Goal: Information Seeking & Learning: Learn about a topic

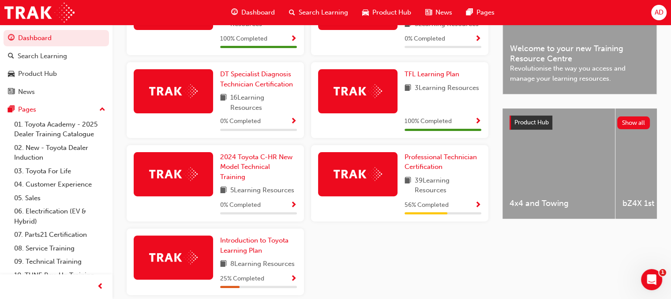
scroll to position [264, 0]
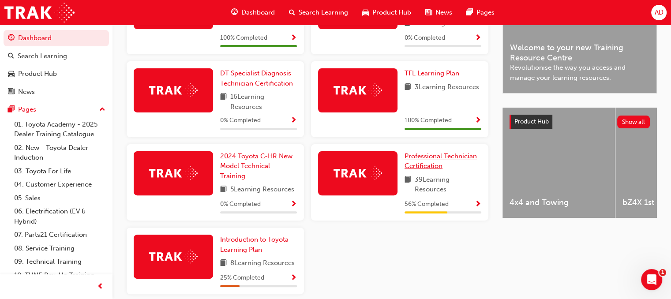
click at [436, 158] on span "Professional Technician Certification" at bounding box center [441, 161] width 72 height 18
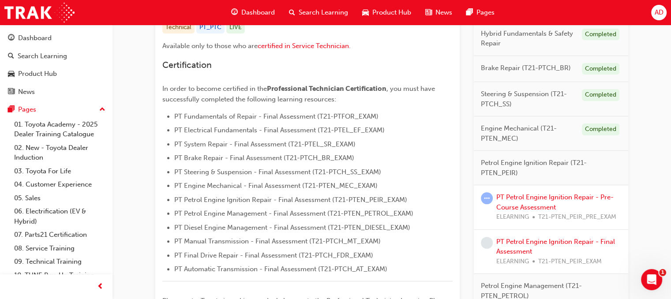
scroll to position [199, 0]
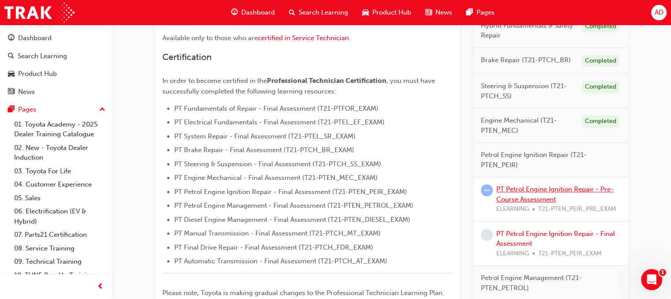
click at [539, 188] on link "PT Petrol Engine Ignition Repair - Pre-Course Assessment" at bounding box center [554, 194] width 117 height 18
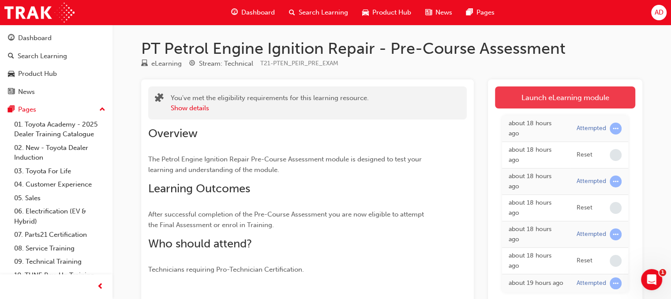
click at [550, 101] on link "Launch eLearning module" at bounding box center [565, 97] width 140 height 22
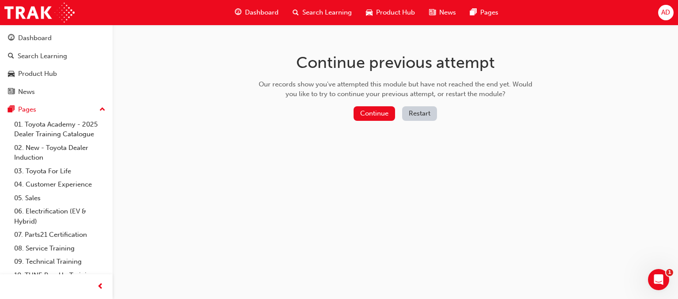
click at [428, 112] on button "Restart" at bounding box center [419, 113] width 35 height 15
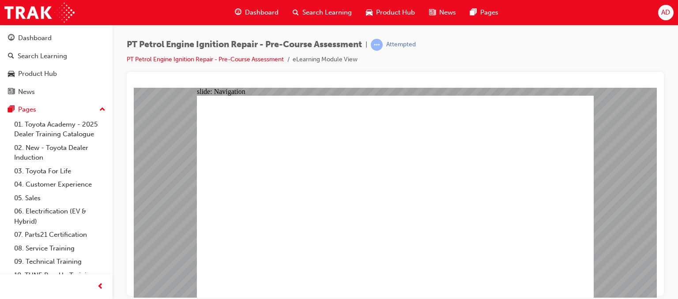
radio input "false"
radio input "true"
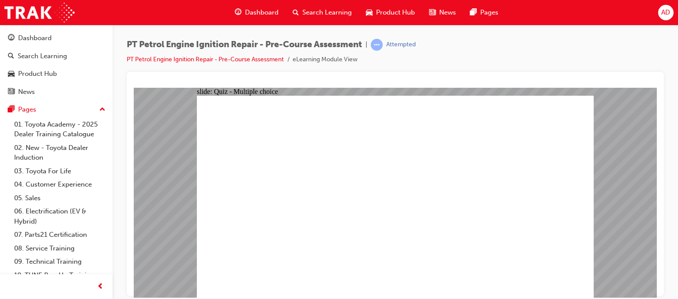
radio input "true"
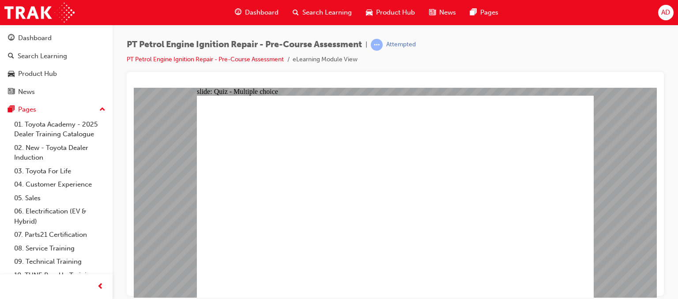
radio input "true"
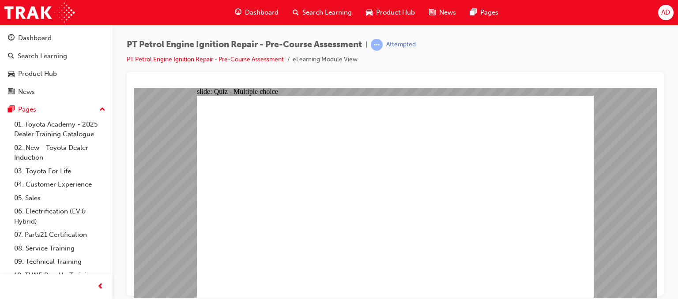
radio input "true"
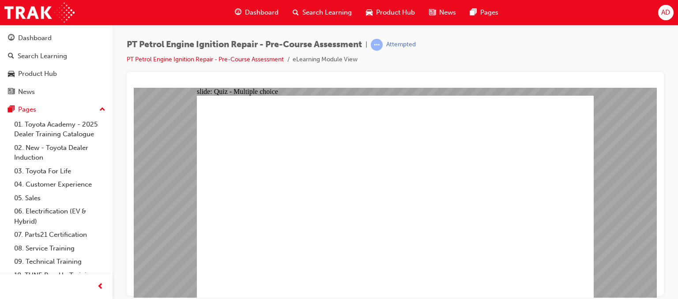
radio input "false"
radio input "true"
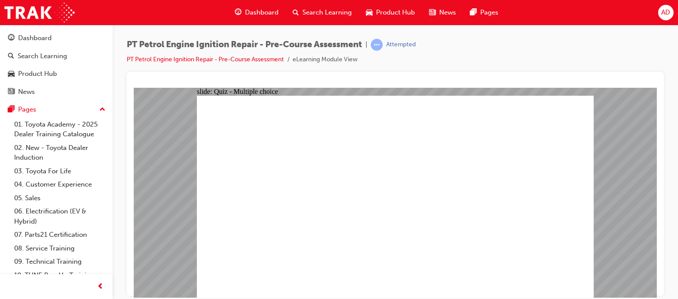
radio input "true"
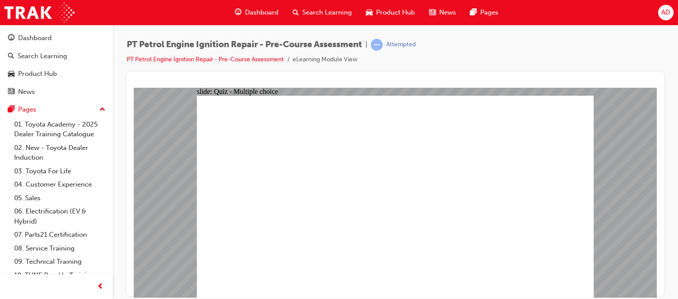
radio input "true"
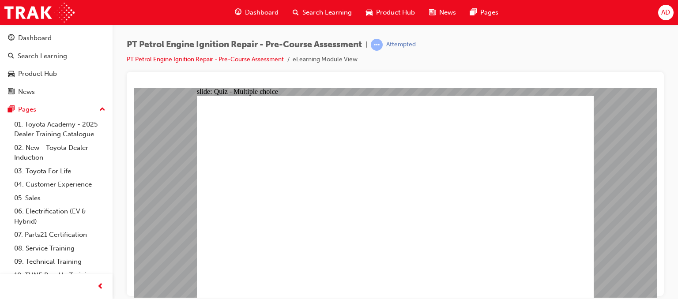
radio input "true"
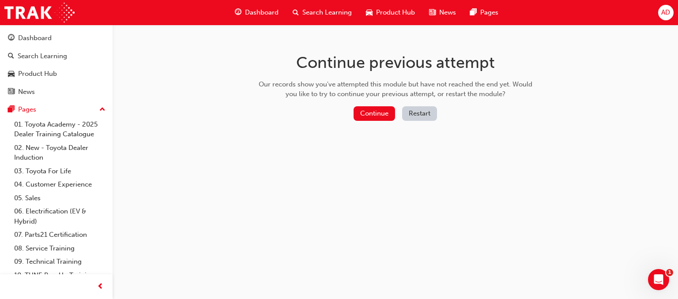
click at [420, 113] on button "Restart" at bounding box center [419, 113] width 35 height 15
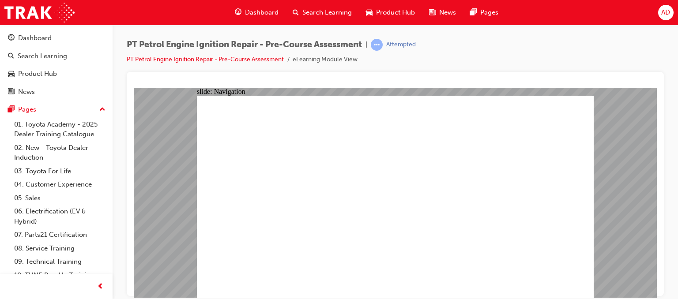
radio input "true"
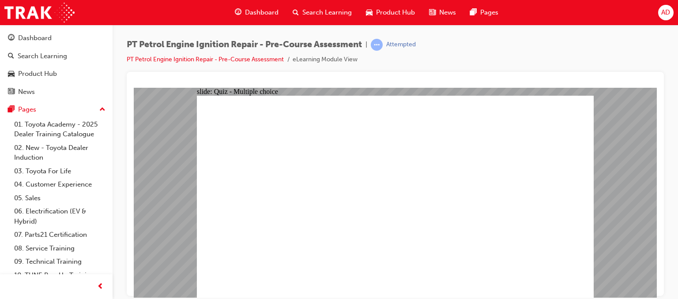
radio input "true"
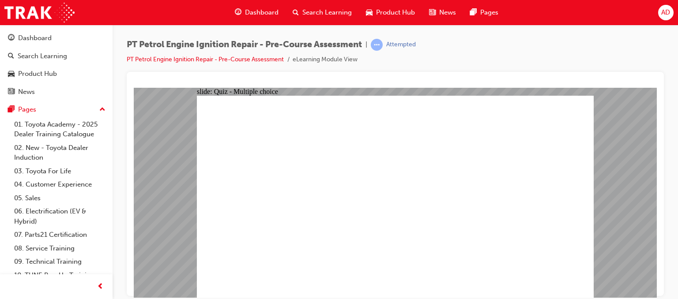
radio input "true"
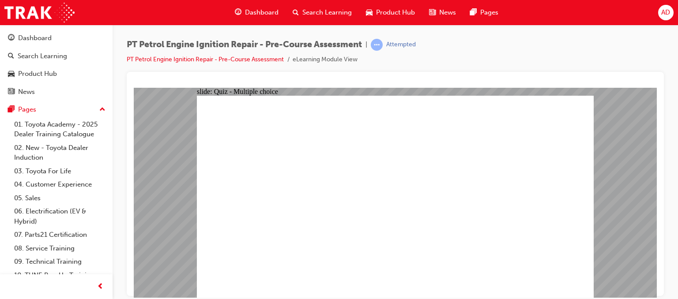
radio input "true"
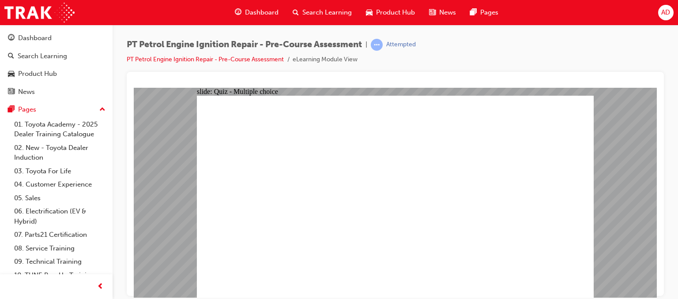
radio input "true"
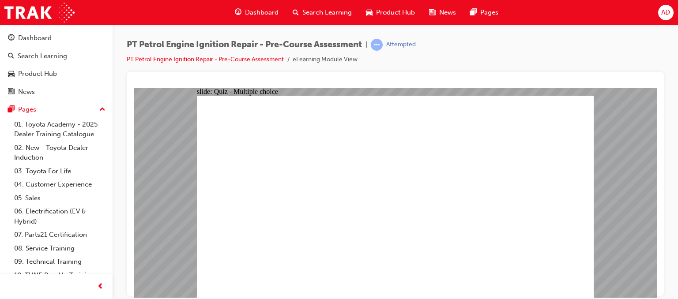
radio input "true"
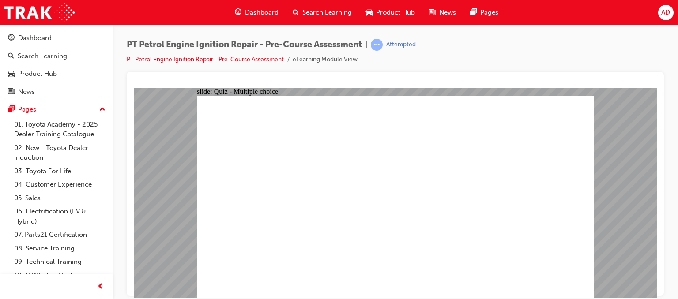
click at [30, 38] on div "Dashboard" at bounding box center [35, 38] width 34 height 10
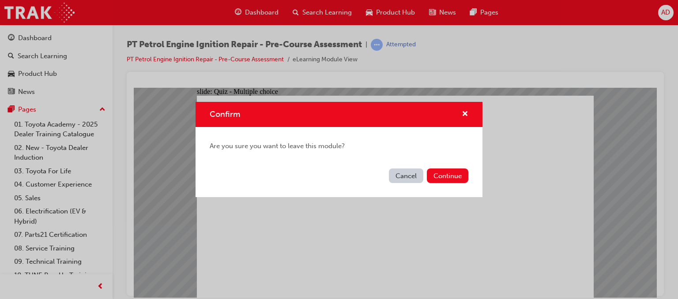
click at [401, 174] on button "Cancel" at bounding box center [406, 176] width 34 height 15
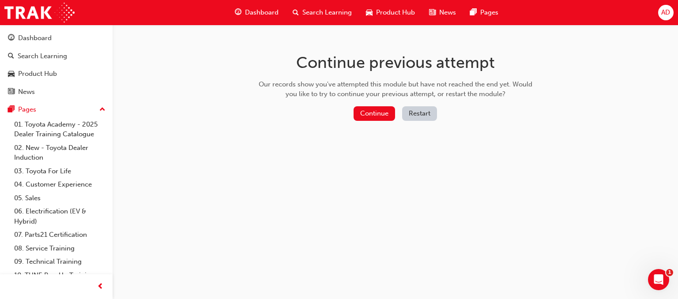
click at [411, 112] on button "Restart" at bounding box center [419, 113] width 35 height 15
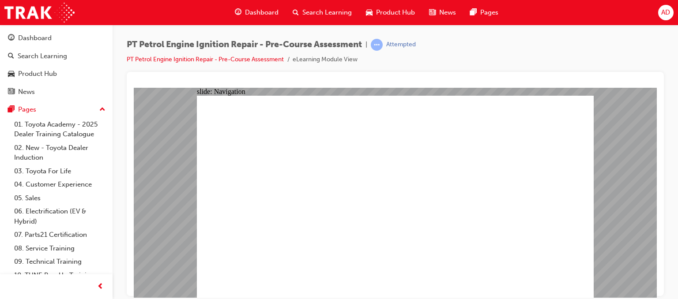
radio input "true"
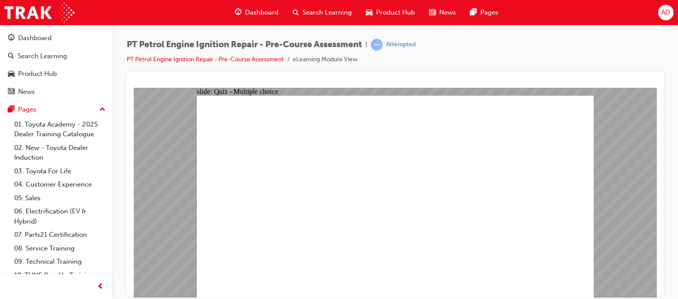
radio input "true"
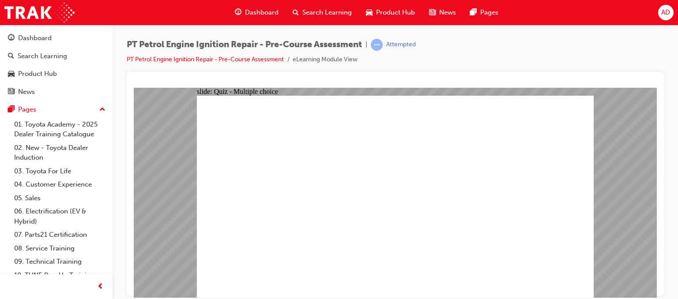
radio input "true"
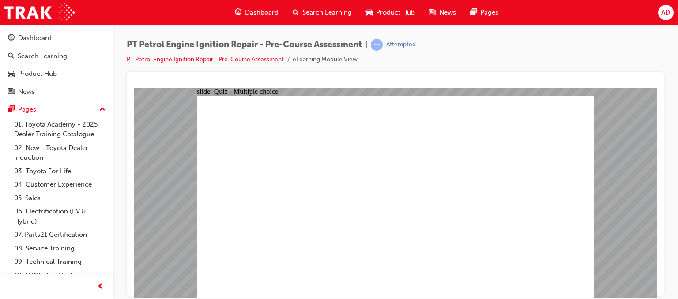
radio input "true"
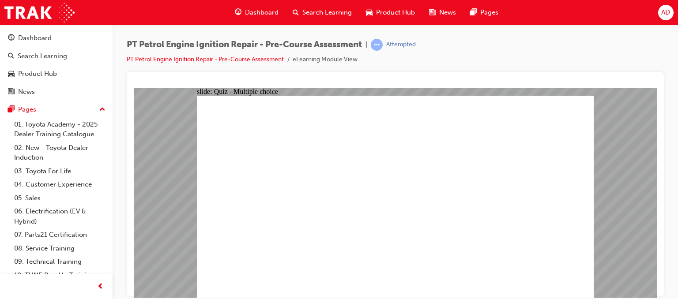
radio input "true"
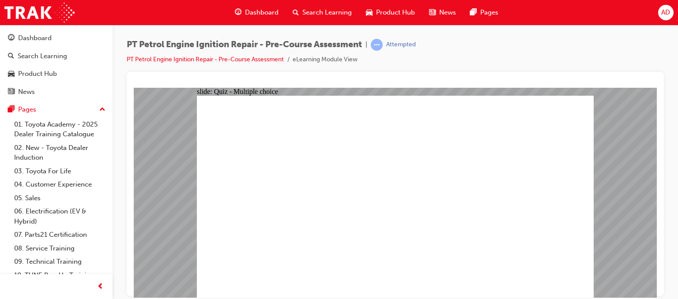
radio input "true"
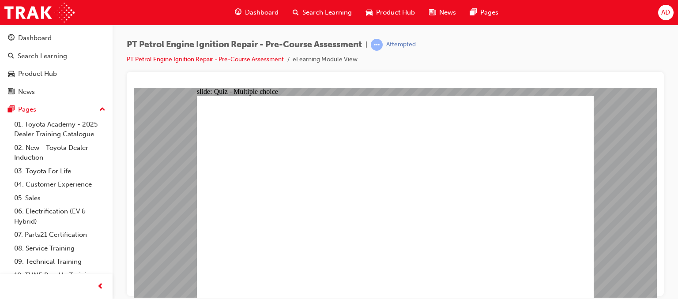
radio input "true"
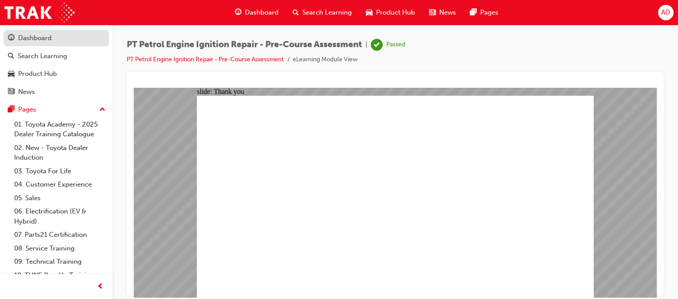
click at [41, 38] on div "Dashboard" at bounding box center [35, 38] width 34 height 10
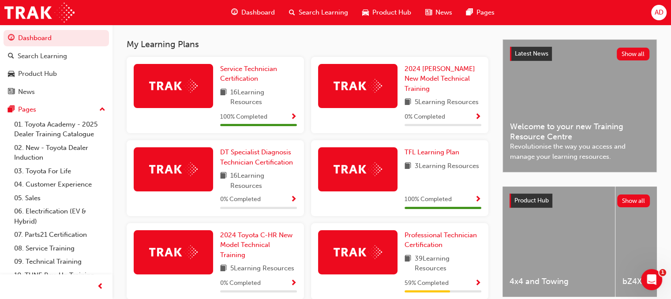
scroll to position [197, 0]
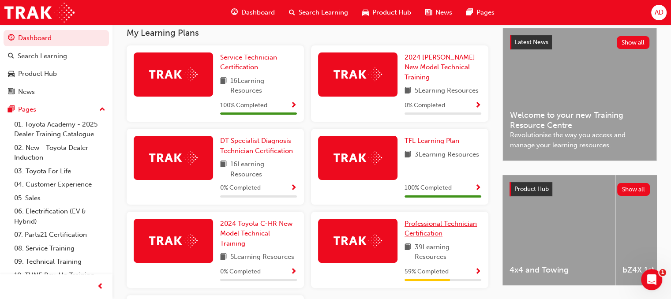
click at [431, 225] on span "Professional Technician Certification" at bounding box center [441, 229] width 72 height 18
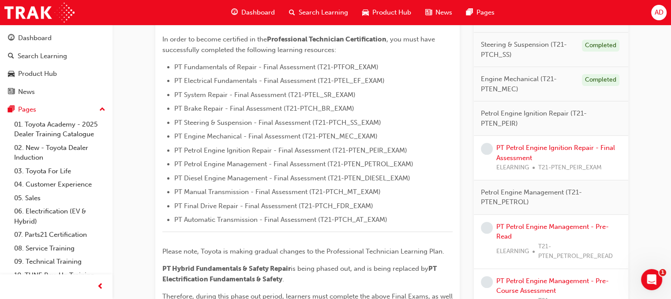
scroll to position [242, 0]
click at [525, 145] on link "PT Petrol Engine Ignition Repair - Final Assessment" at bounding box center [555, 152] width 119 height 18
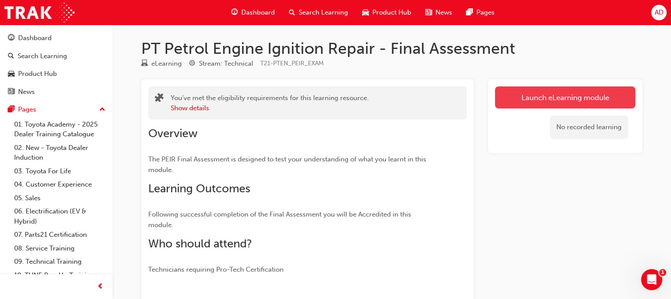
click at [550, 97] on link "Launch eLearning module" at bounding box center [565, 97] width 140 height 22
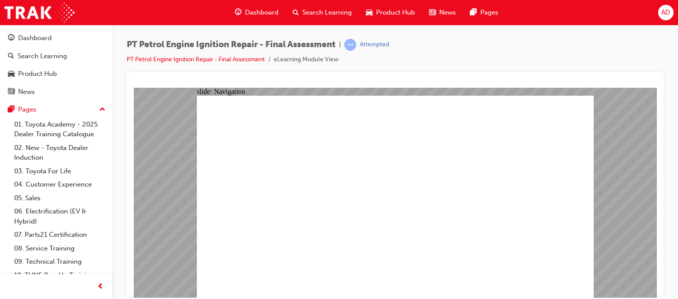
checkbox input "true"
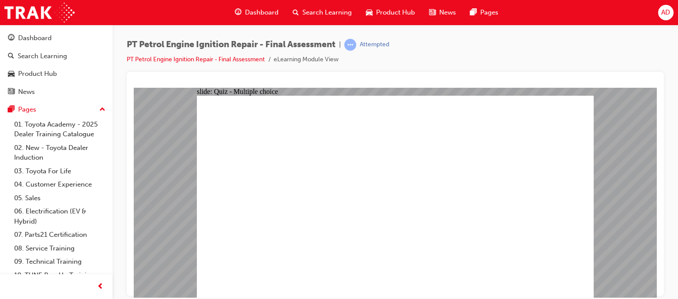
checkbox input "true"
radio input "true"
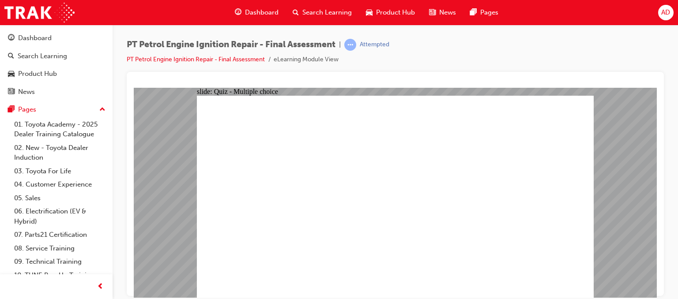
radio input "true"
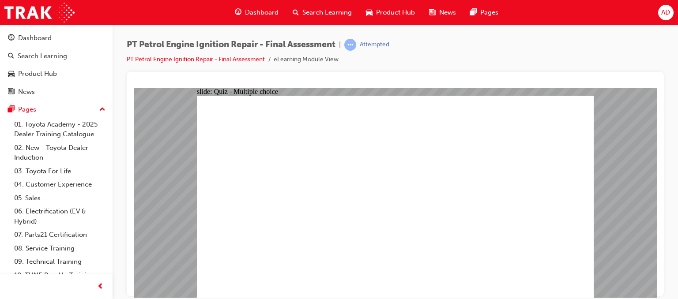
radio input "true"
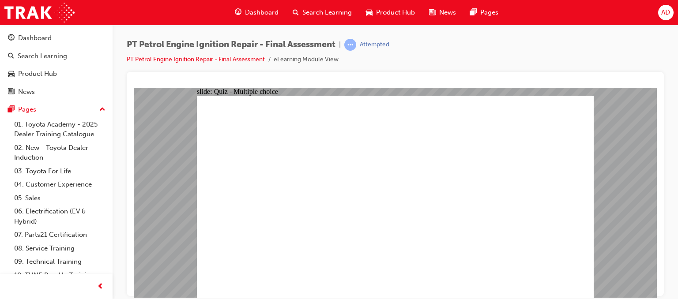
radio input "true"
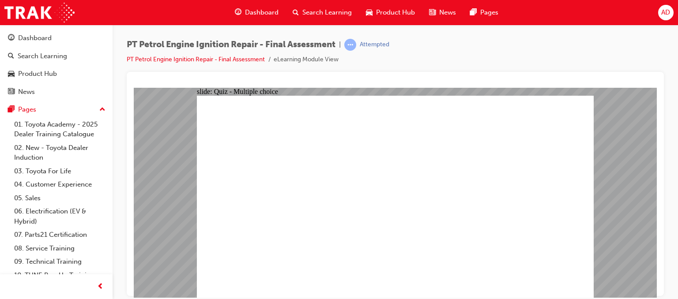
radio input "true"
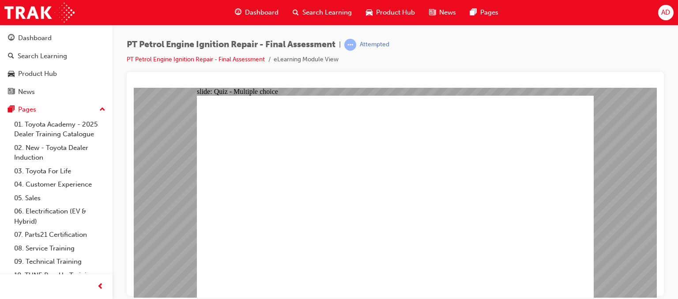
radio input "true"
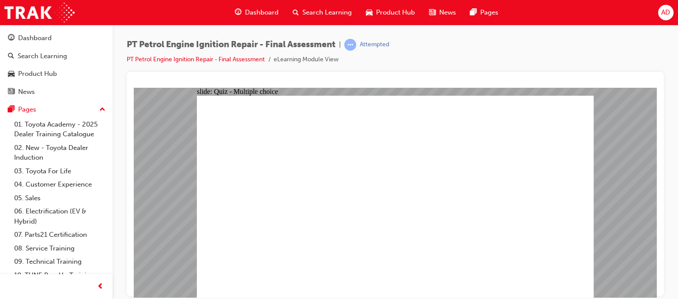
radio input "true"
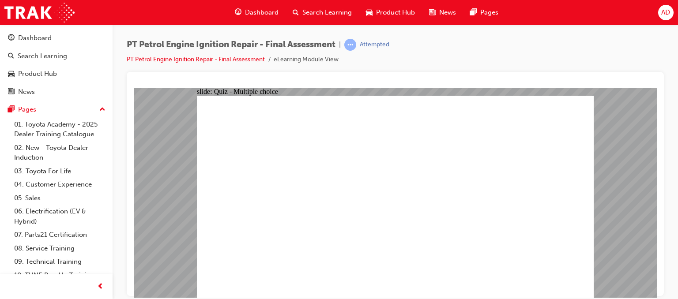
radio input "true"
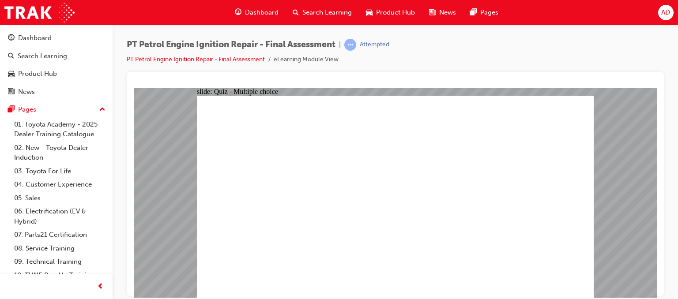
radio input "true"
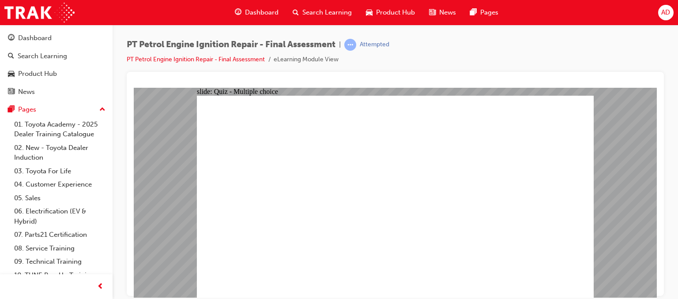
radio input "true"
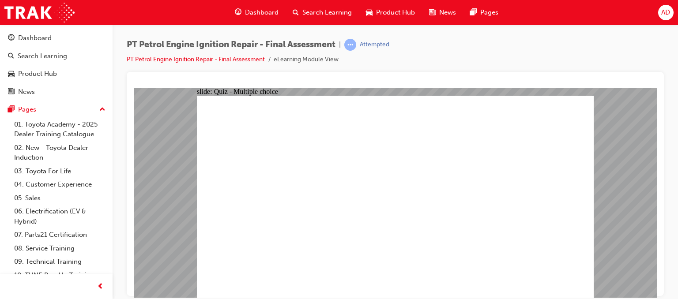
radio input "true"
